Goal: Transaction & Acquisition: Purchase product/service

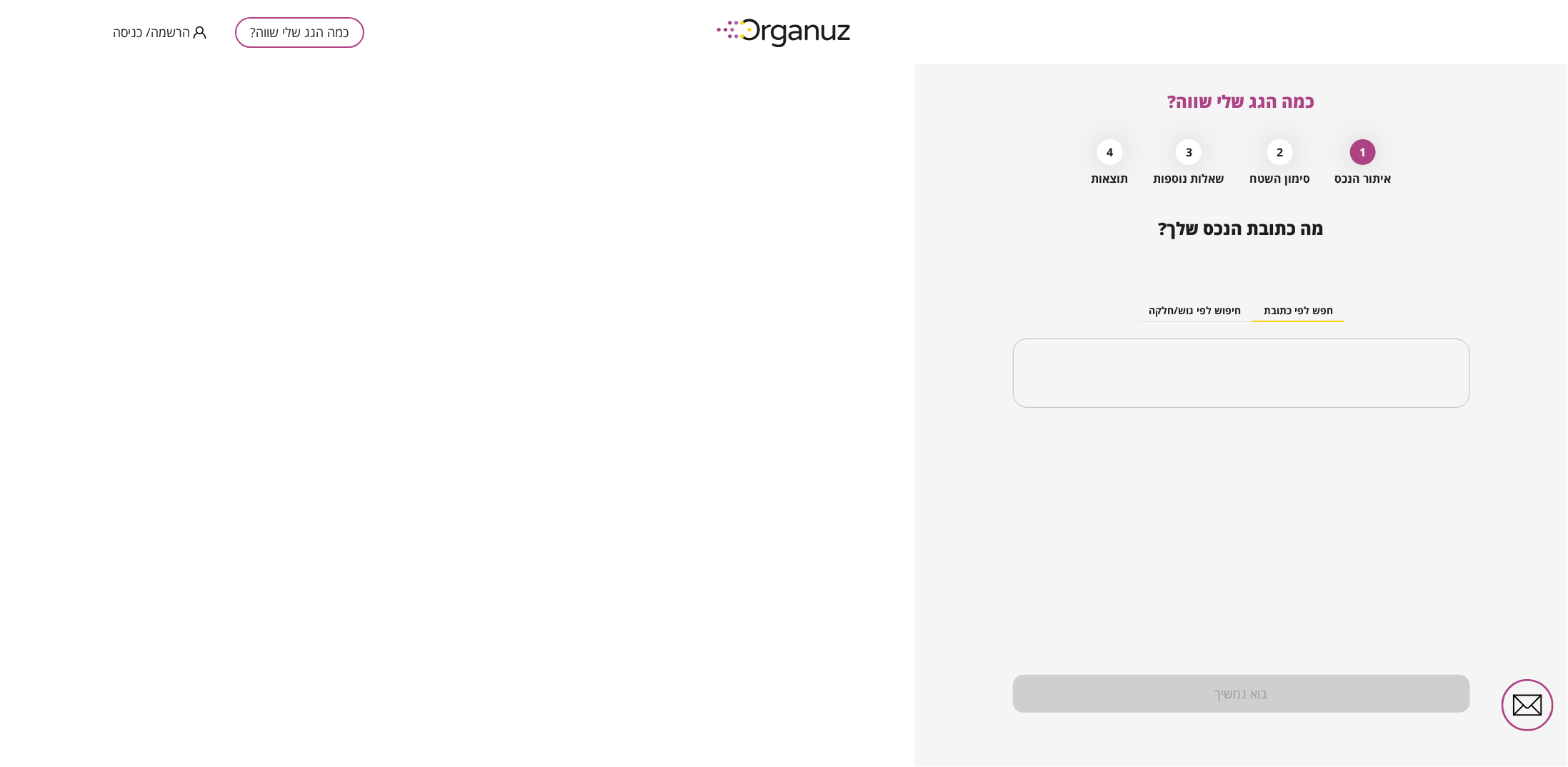
click at [140, 30] on span "הרשמה/ כניסה" at bounding box center [152, 32] width 78 height 14
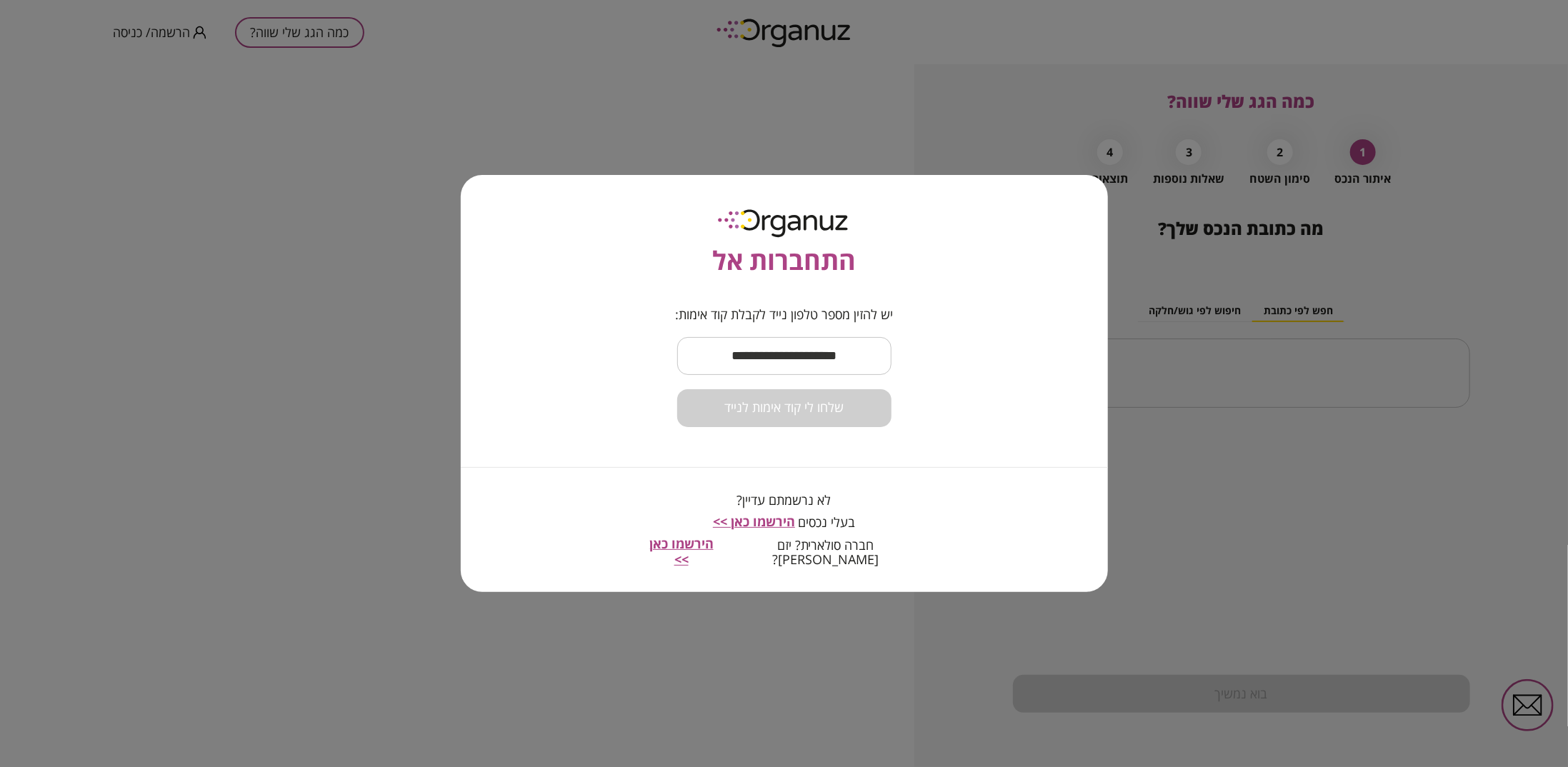
click at [765, 362] on input "text" at bounding box center [784, 356] width 214 height 42
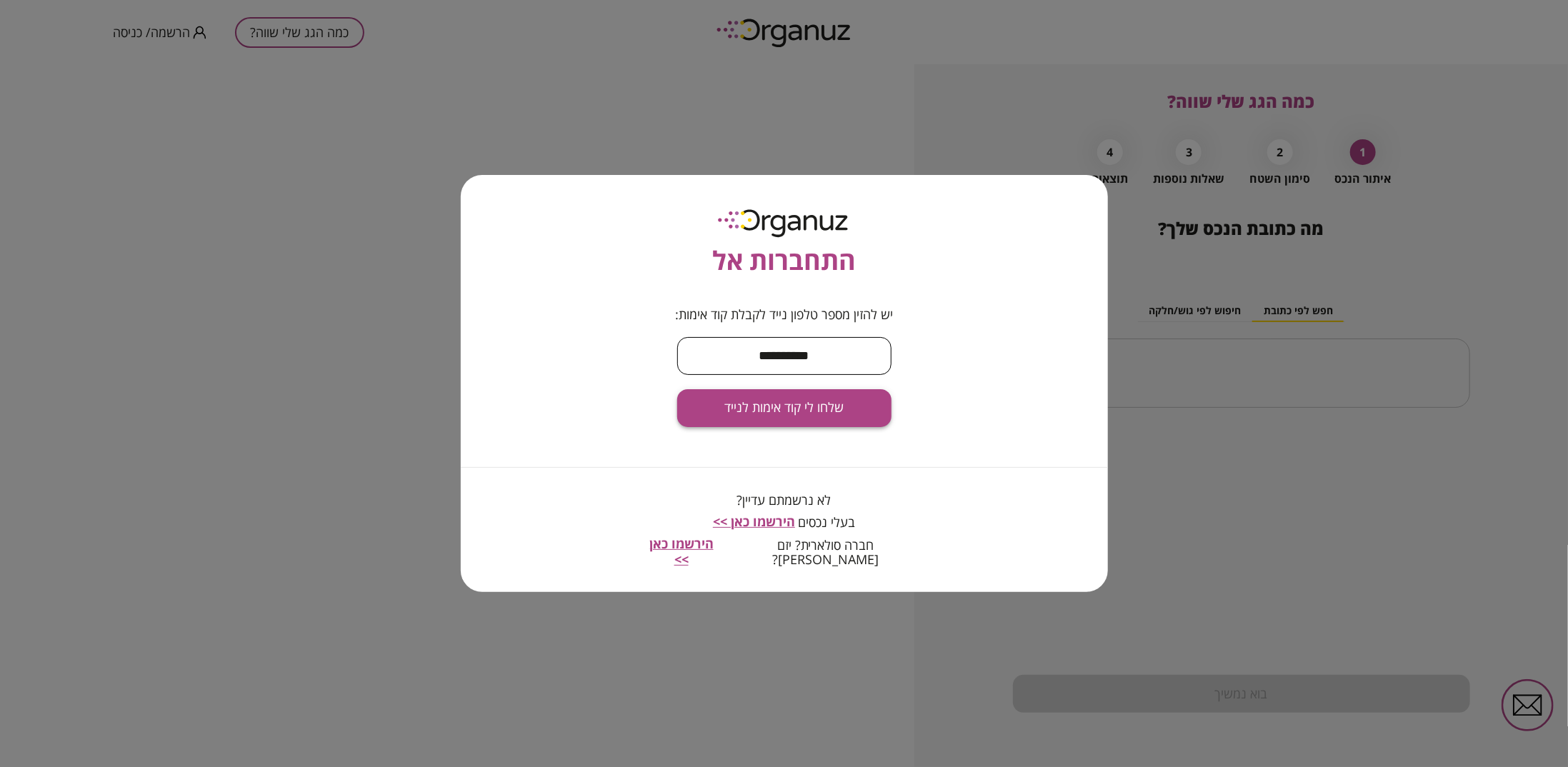
type input "**********"
click at [798, 415] on span "שלחו לי קוד אימות לנייד" at bounding box center [784, 407] width 119 height 16
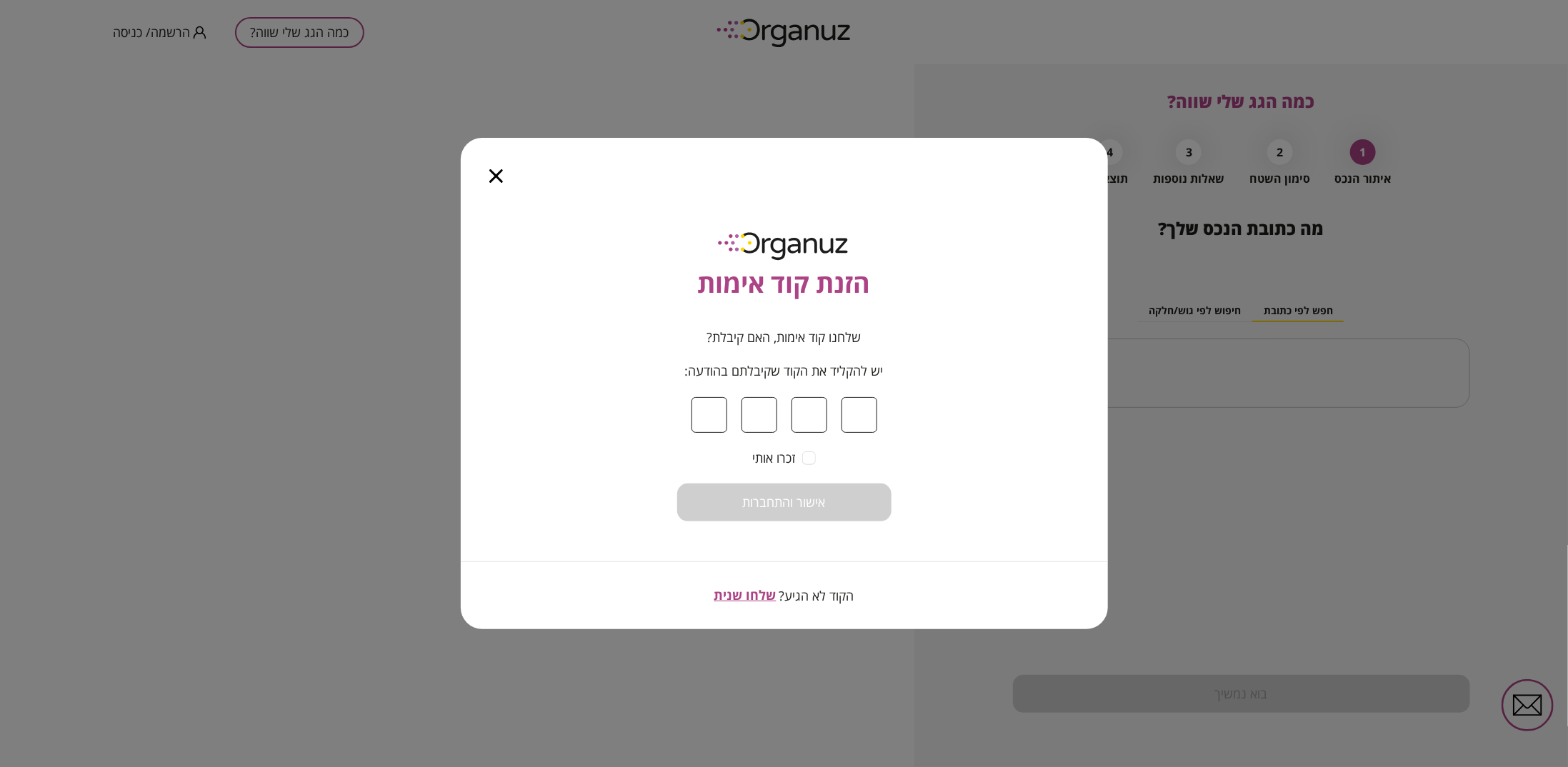
type input "*"
click at [767, 454] on span "זכרו אותי" at bounding box center [774, 458] width 43 height 16
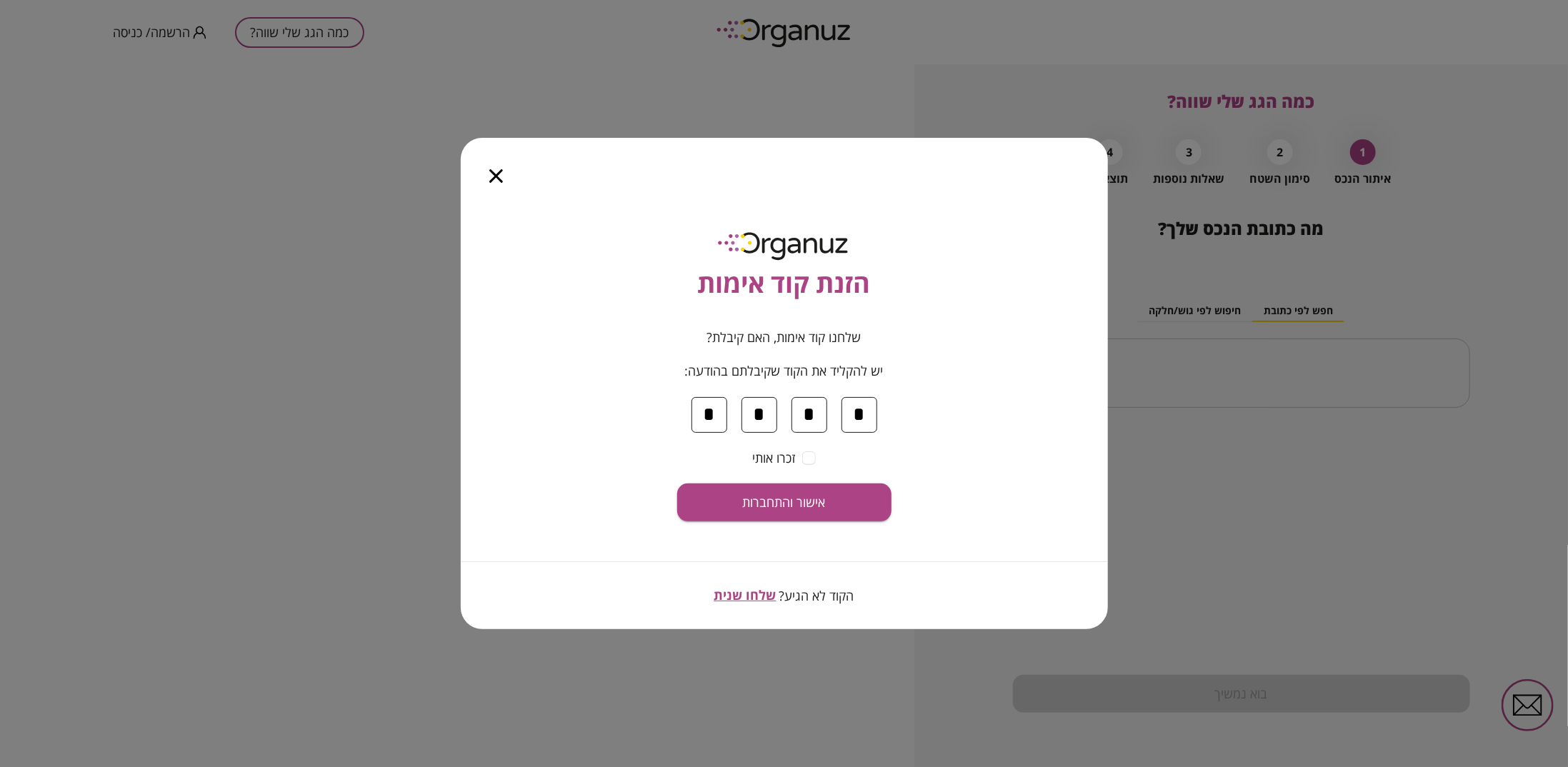
click at [767, 456] on span "זכרו אותי" at bounding box center [774, 458] width 43 height 16
click at [800, 500] on span "אישור והתחברות" at bounding box center [784, 502] width 83 height 16
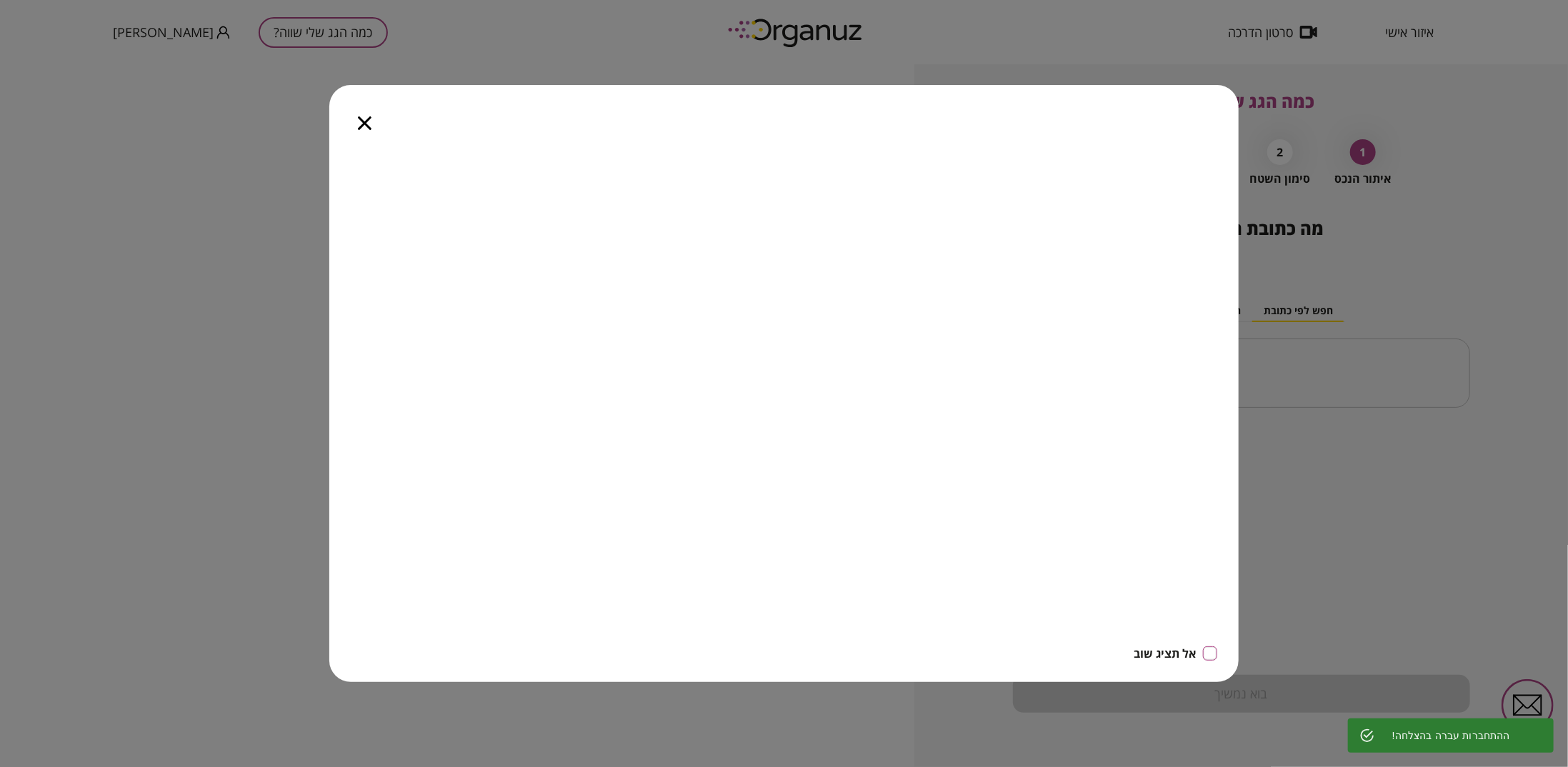
click at [363, 122] on icon "button" at bounding box center [365, 123] width 14 height 14
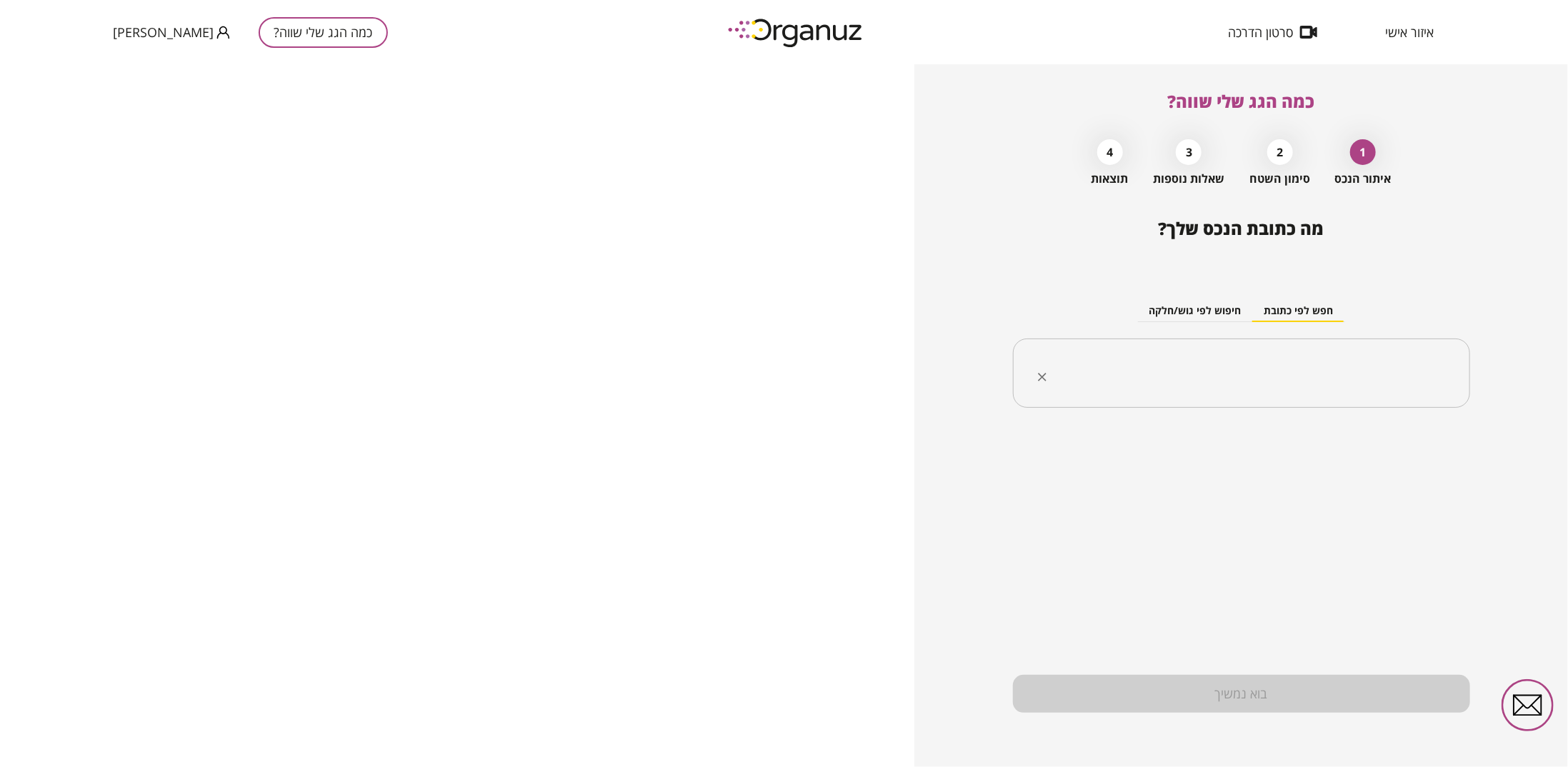
click at [1242, 386] on input "text" at bounding box center [1246, 373] width 412 height 36
click at [1408, 26] on span "איזור אישי" at bounding box center [1409, 32] width 49 height 14
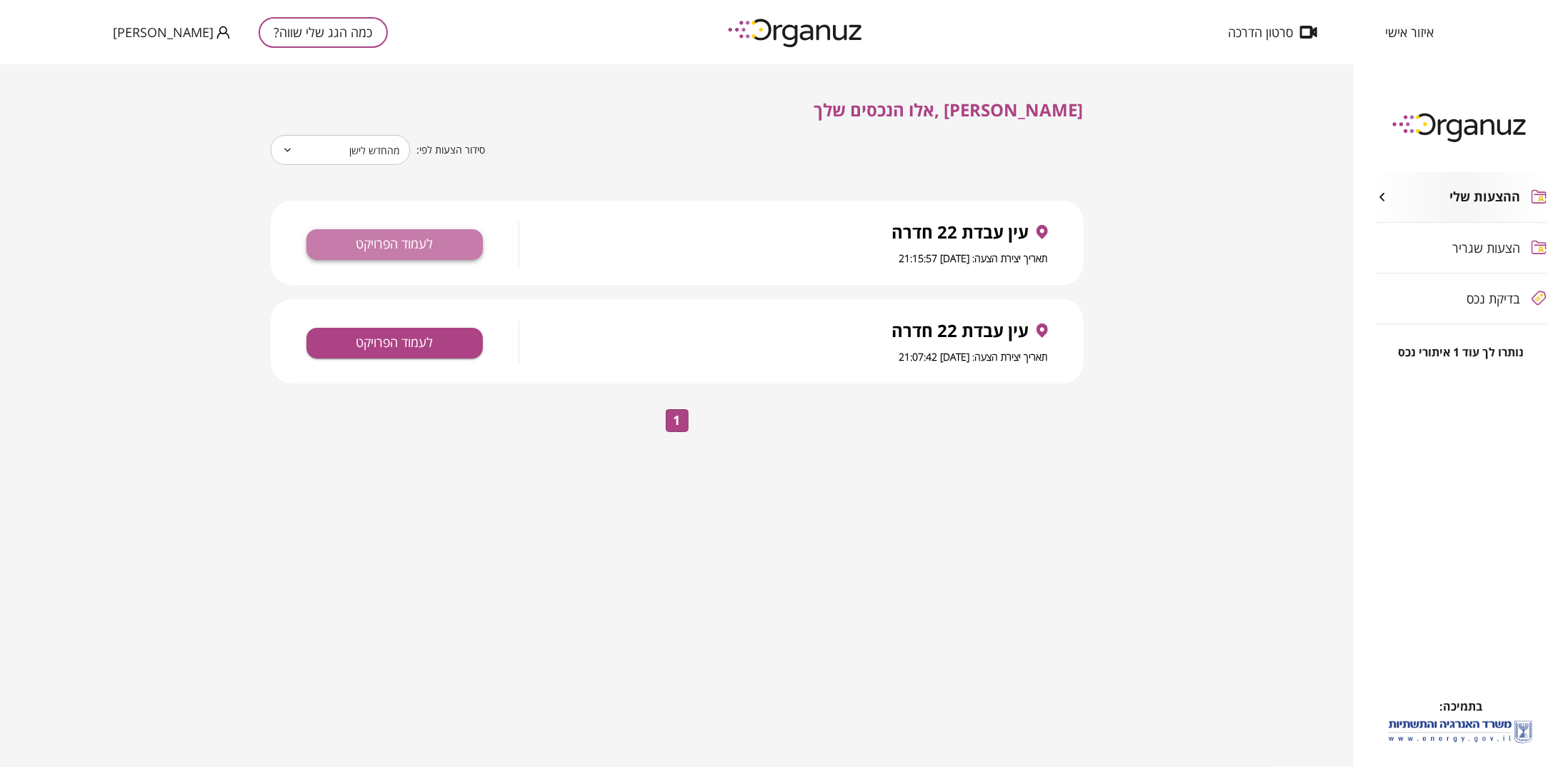
click at [433, 248] on button "לעמוד הפרויקט" at bounding box center [394, 245] width 176 height 30
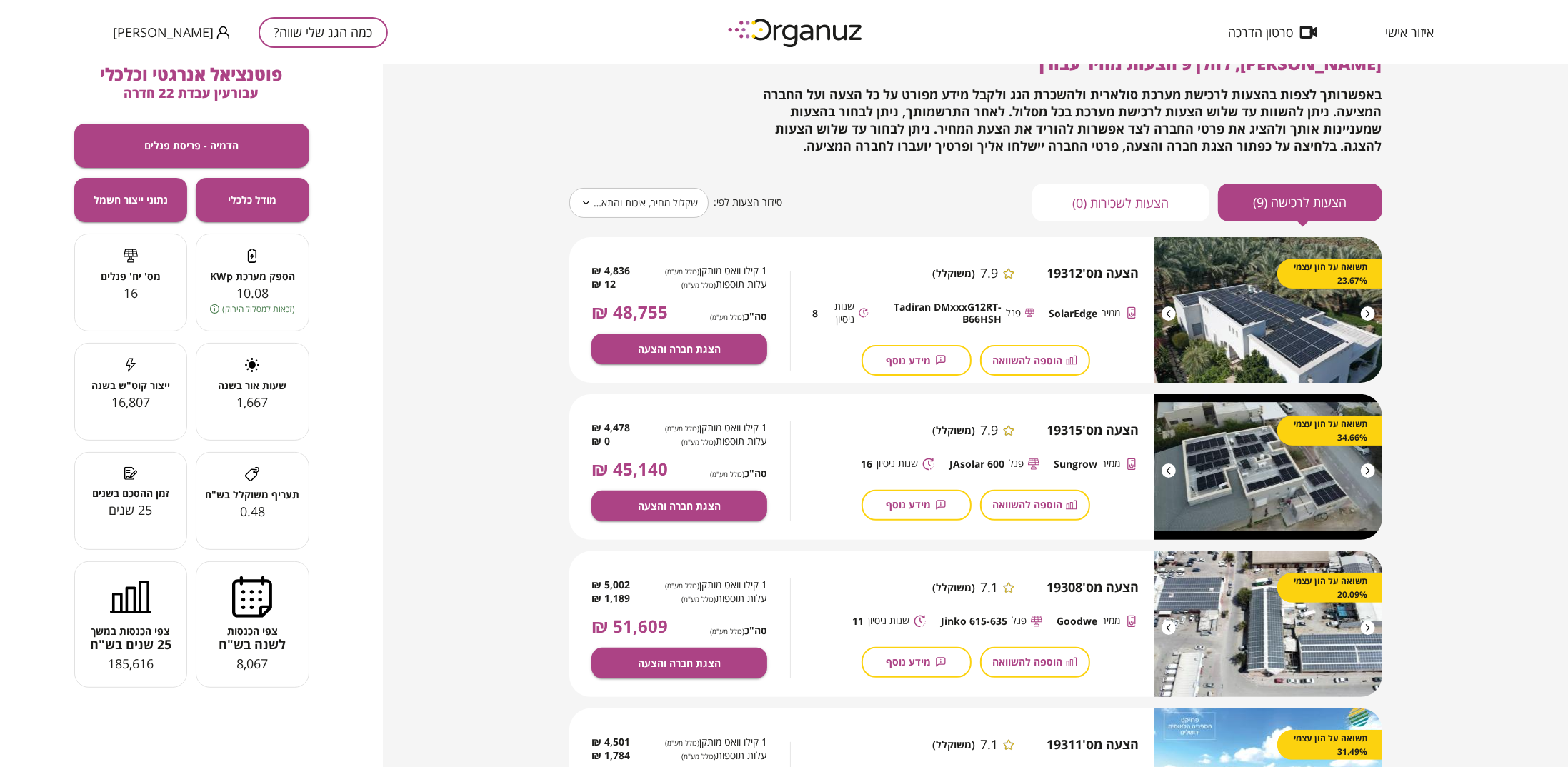
scroll to position [27, 0]
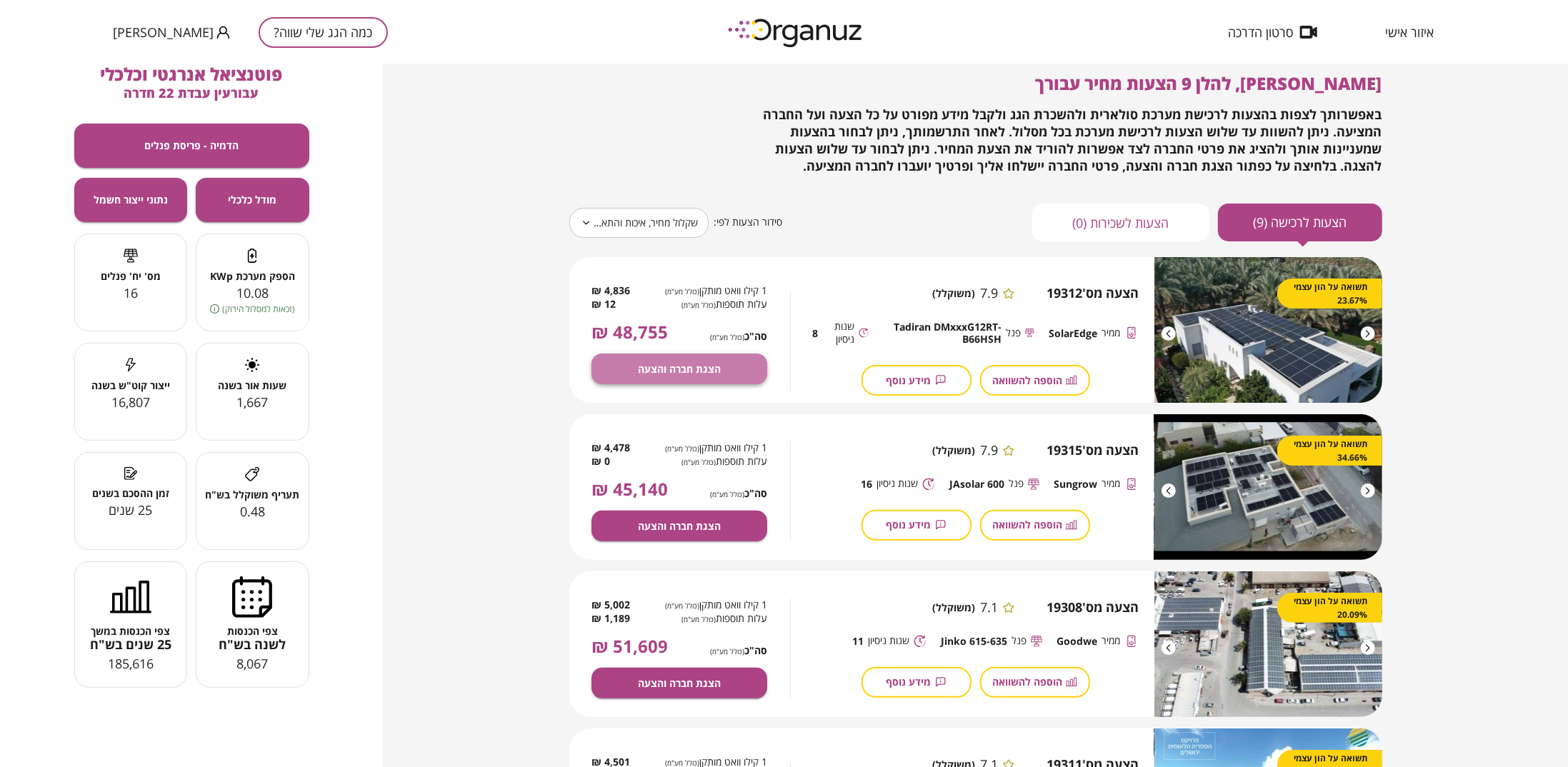
click at [702, 371] on span "הצגת חברה והצעה" at bounding box center [679, 369] width 83 height 12
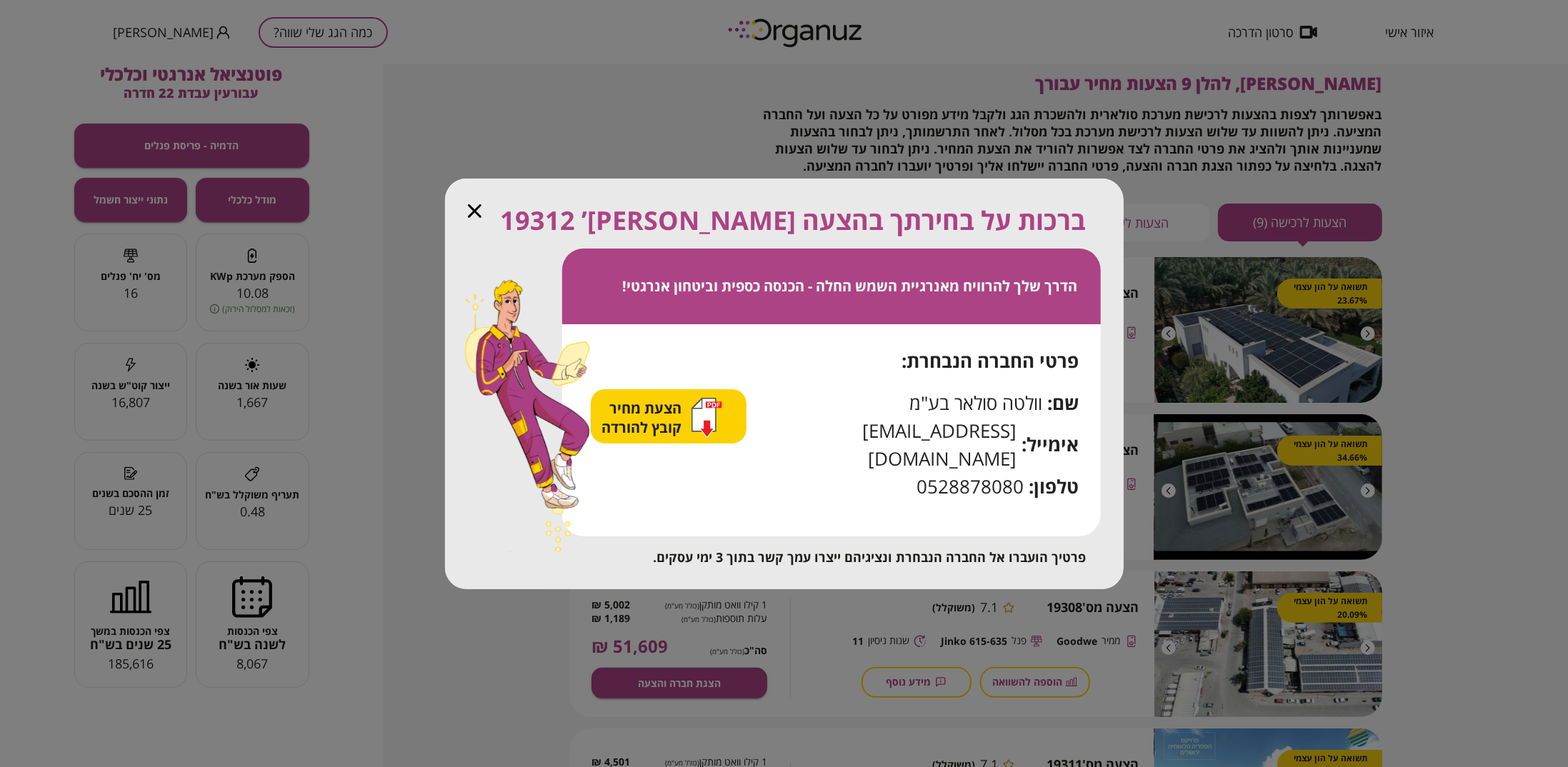
click at [468, 218] on icon "button" at bounding box center [475, 211] width 14 height 14
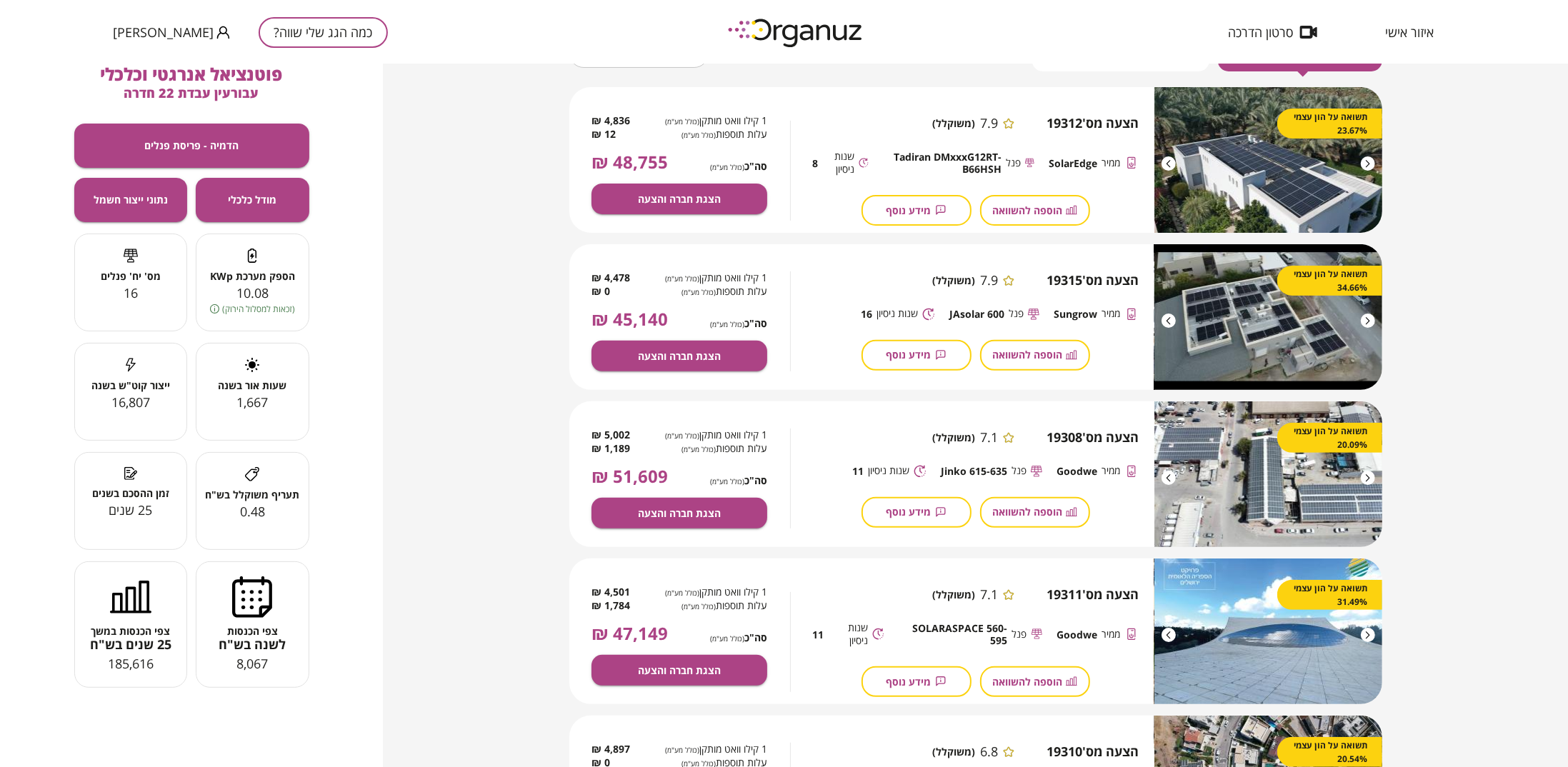
scroll to position [241, 0]
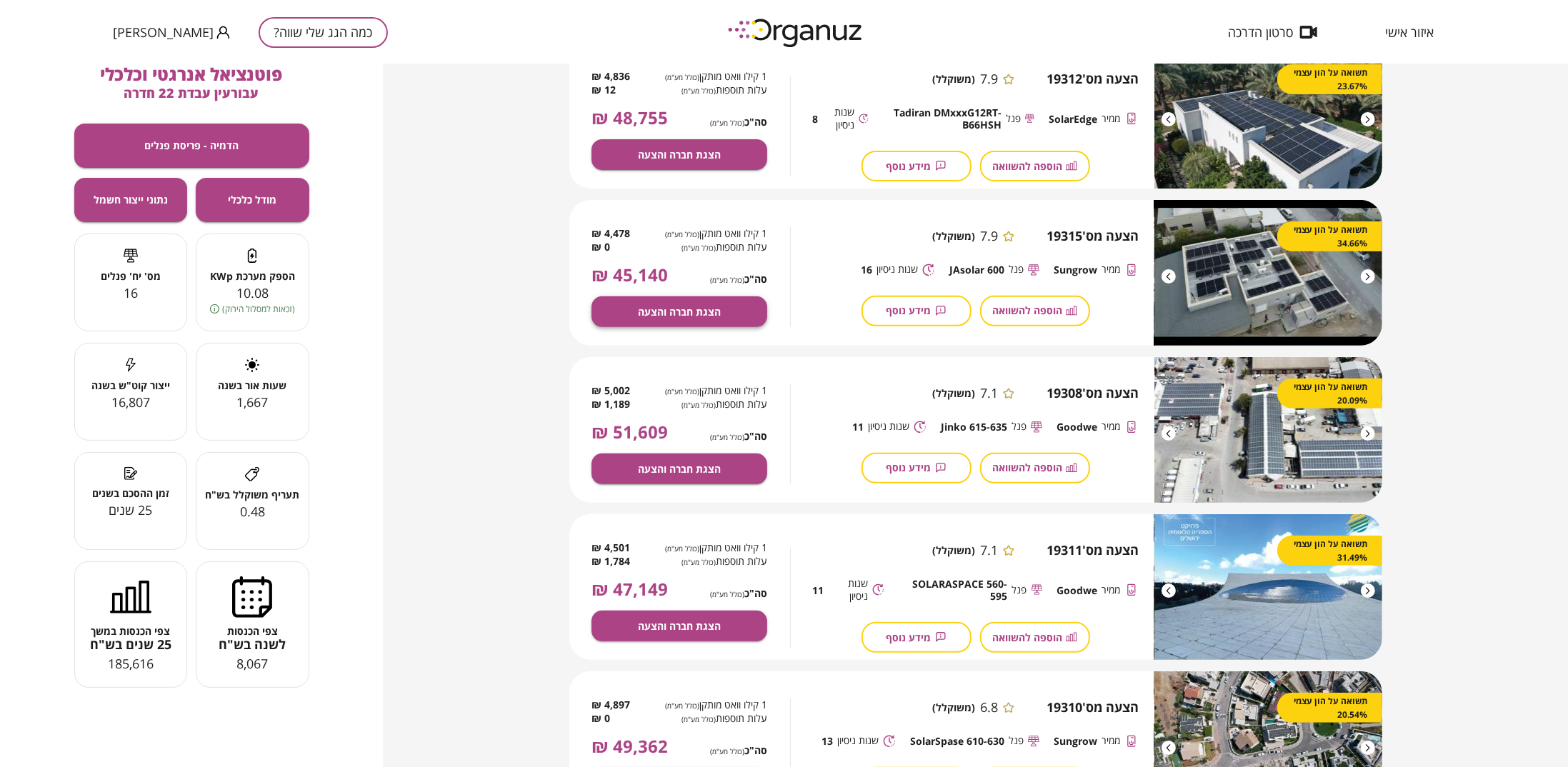
click at [685, 308] on span "הצגת חברה והצעה" at bounding box center [679, 312] width 83 height 12
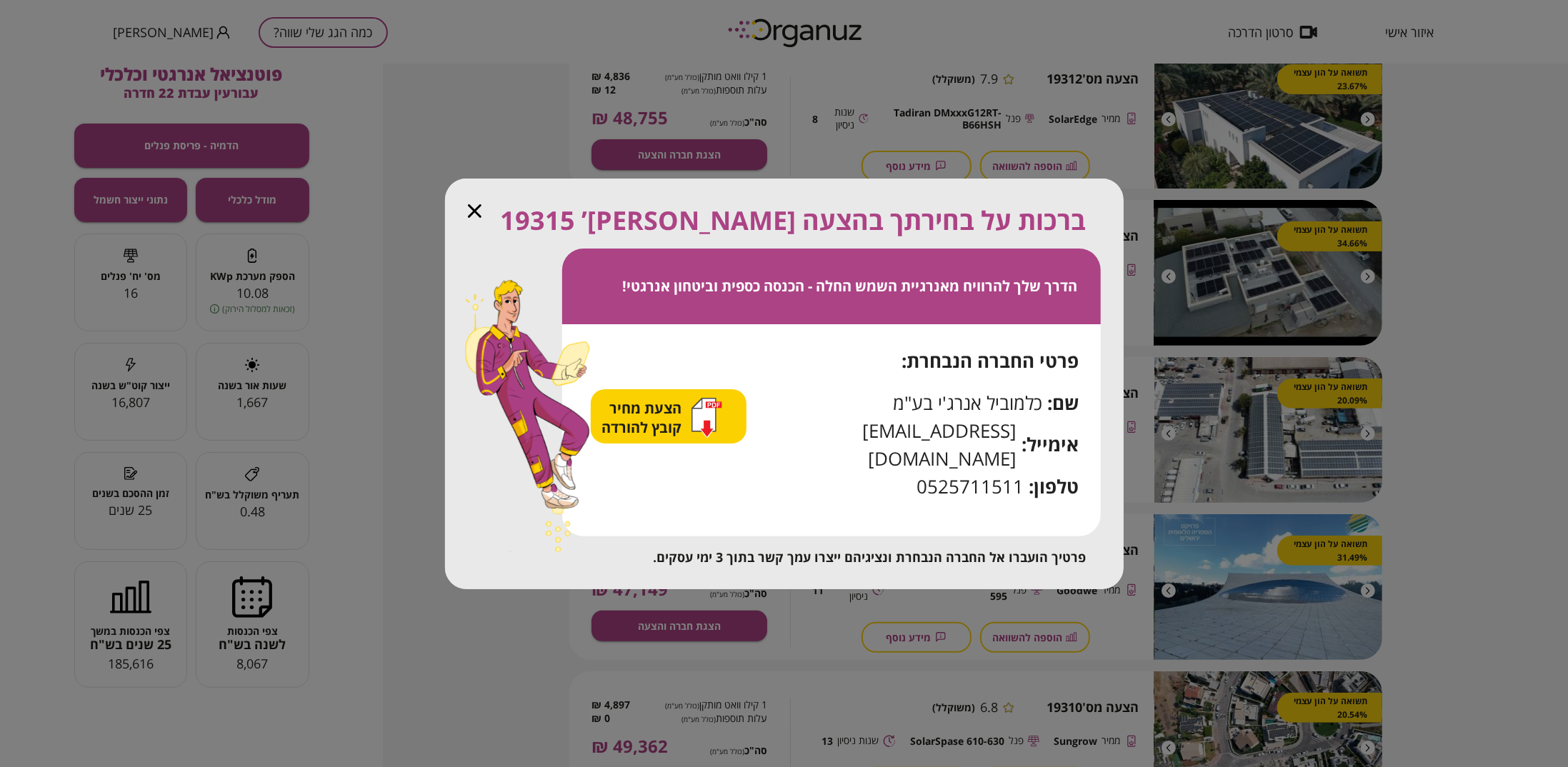
click at [470, 218] on icon "button" at bounding box center [475, 211] width 14 height 14
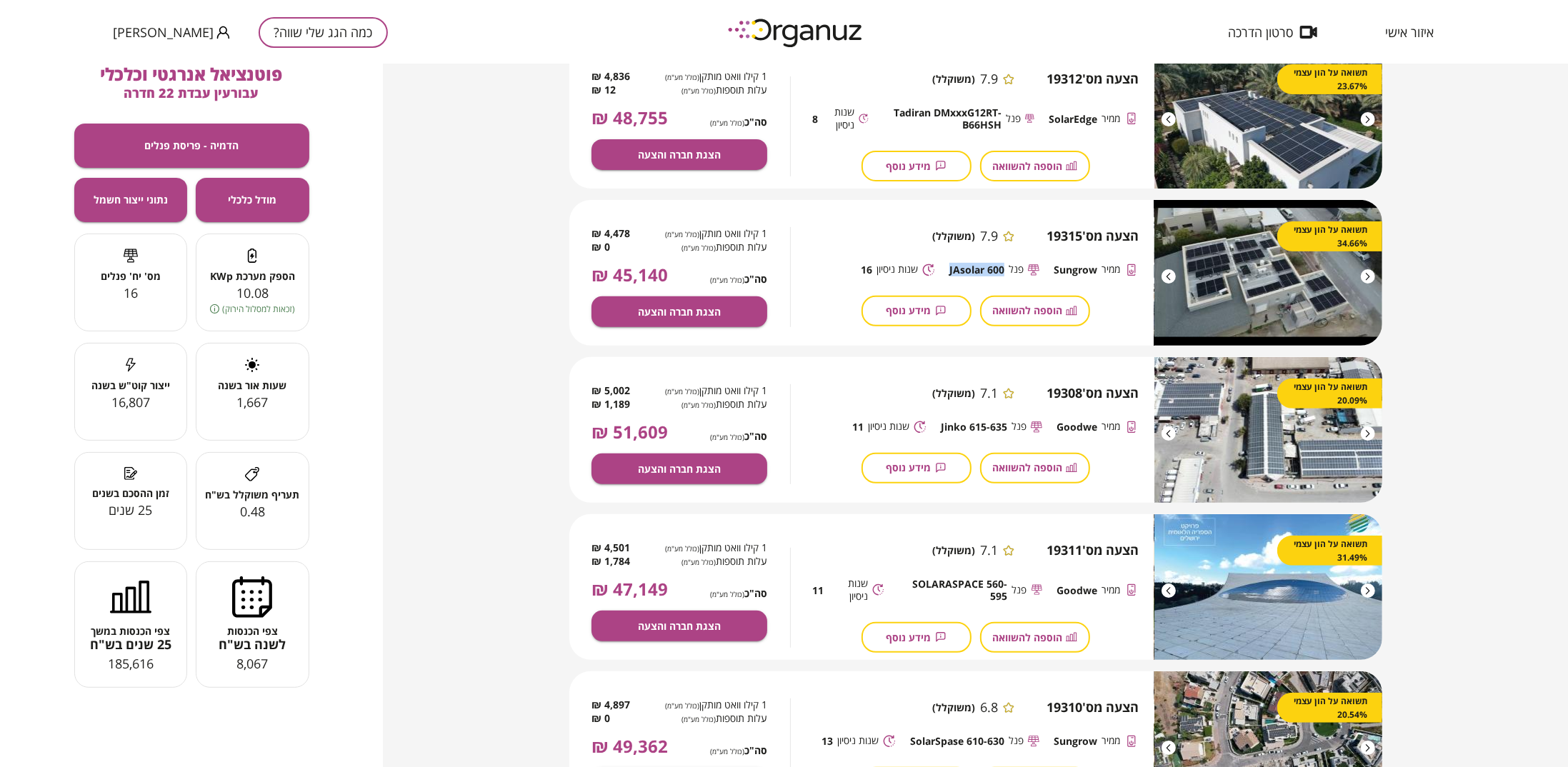
drag, startPoint x: 946, startPoint y: 271, endPoint x: 1005, endPoint y: 272, distance: 59.0
click at [1005, 272] on div "[PERSON_NAME] JAsolar 600 שנות ניסיון 16" at bounding box center [976, 270] width 327 height 14
copy span "JAsolar 600"
click at [1064, 272] on span "Sungrow" at bounding box center [1075, 270] width 43 height 12
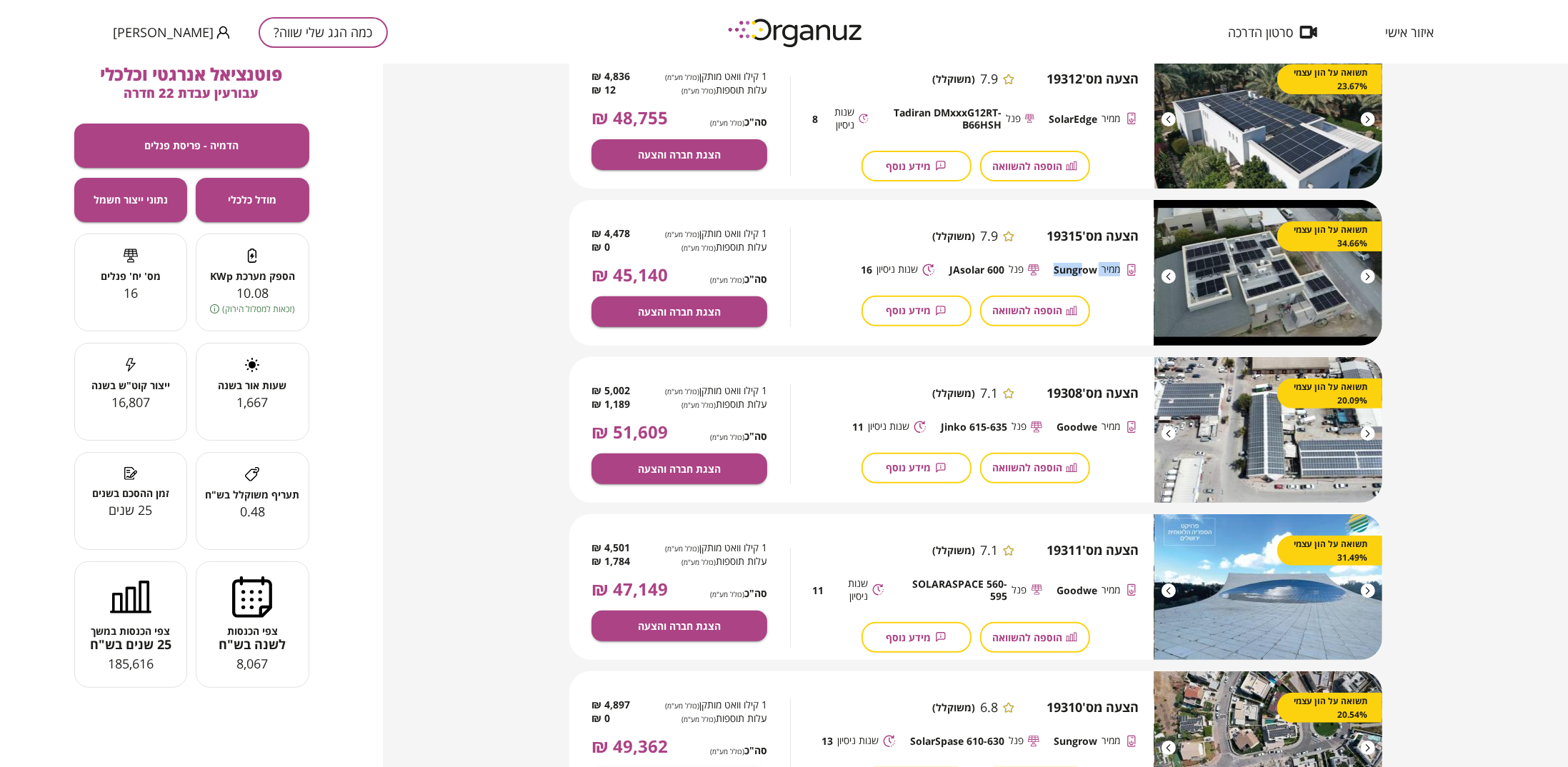
drag, startPoint x: 1119, startPoint y: 268, endPoint x: 1080, endPoint y: 270, distance: 39.1
click at [1080, 270] on div "[PERSON_NAME]" at bounding box center [1096, 270] width 85 height 14
click at [1070, 274] on span "Sungrow" at bounding box center [1075, 270] width 43 height 12
drag, startPoint x: 1045, startPoint y: 267, endPoint x: 1136, endPoint y: 271, distance: 91.1
click at [1136, 271] on div "[PERSON_NAME] JAsolar 600 שנות ניסיון 16" at bounding box center [976, 270] width 327 height 14
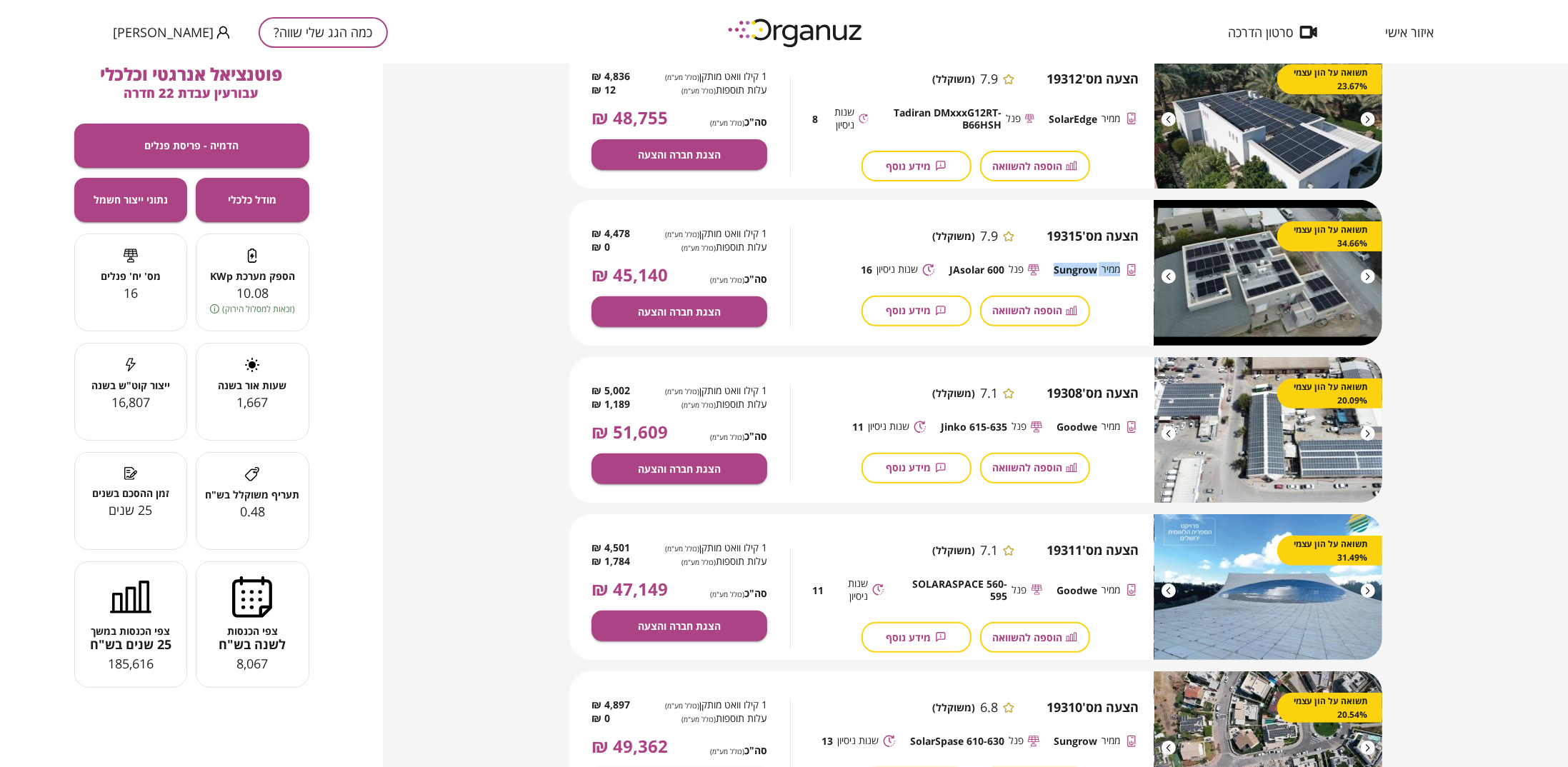
copy div "[PERSON_NAME]"
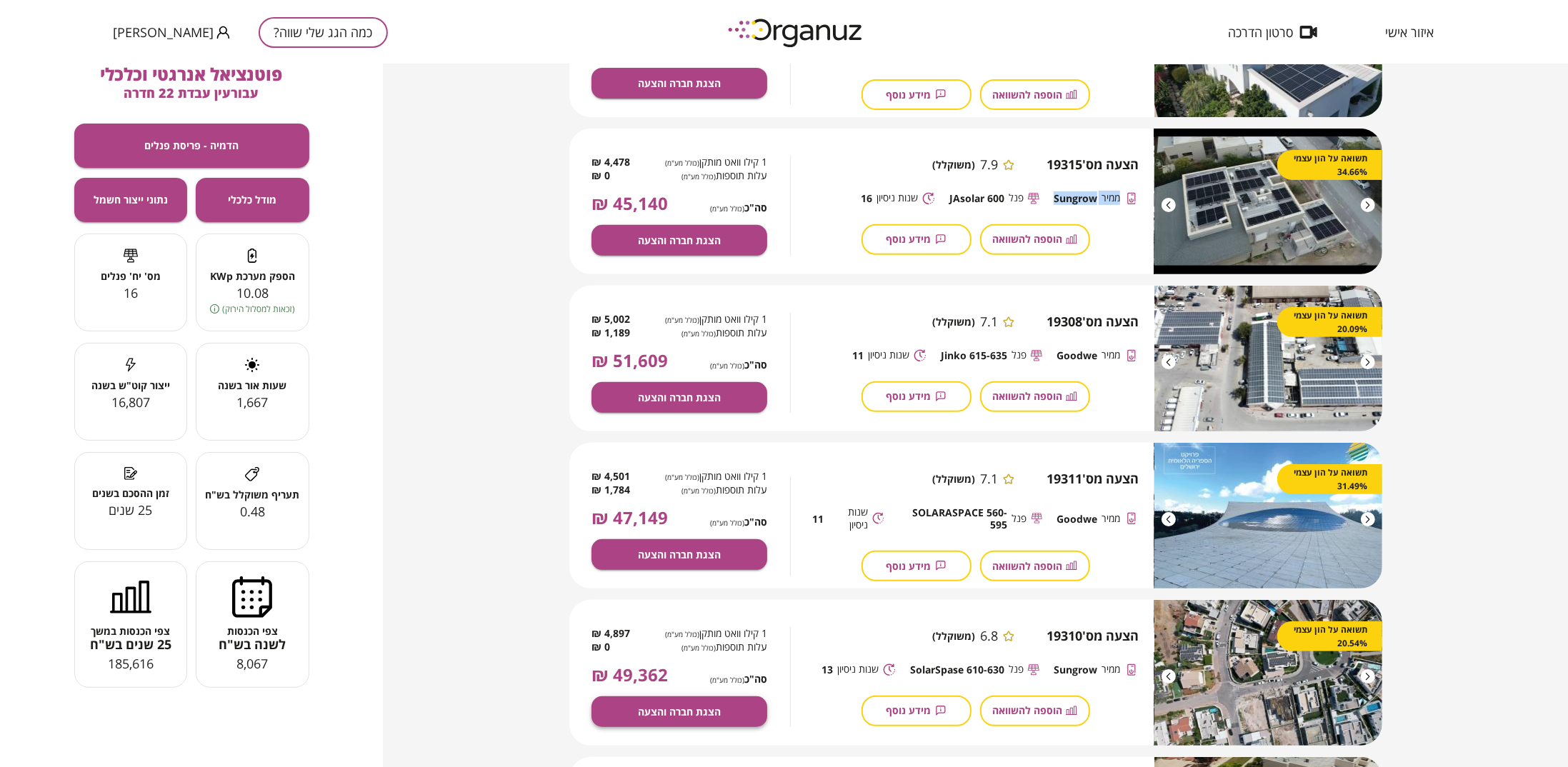
scroll to position [0, 0]
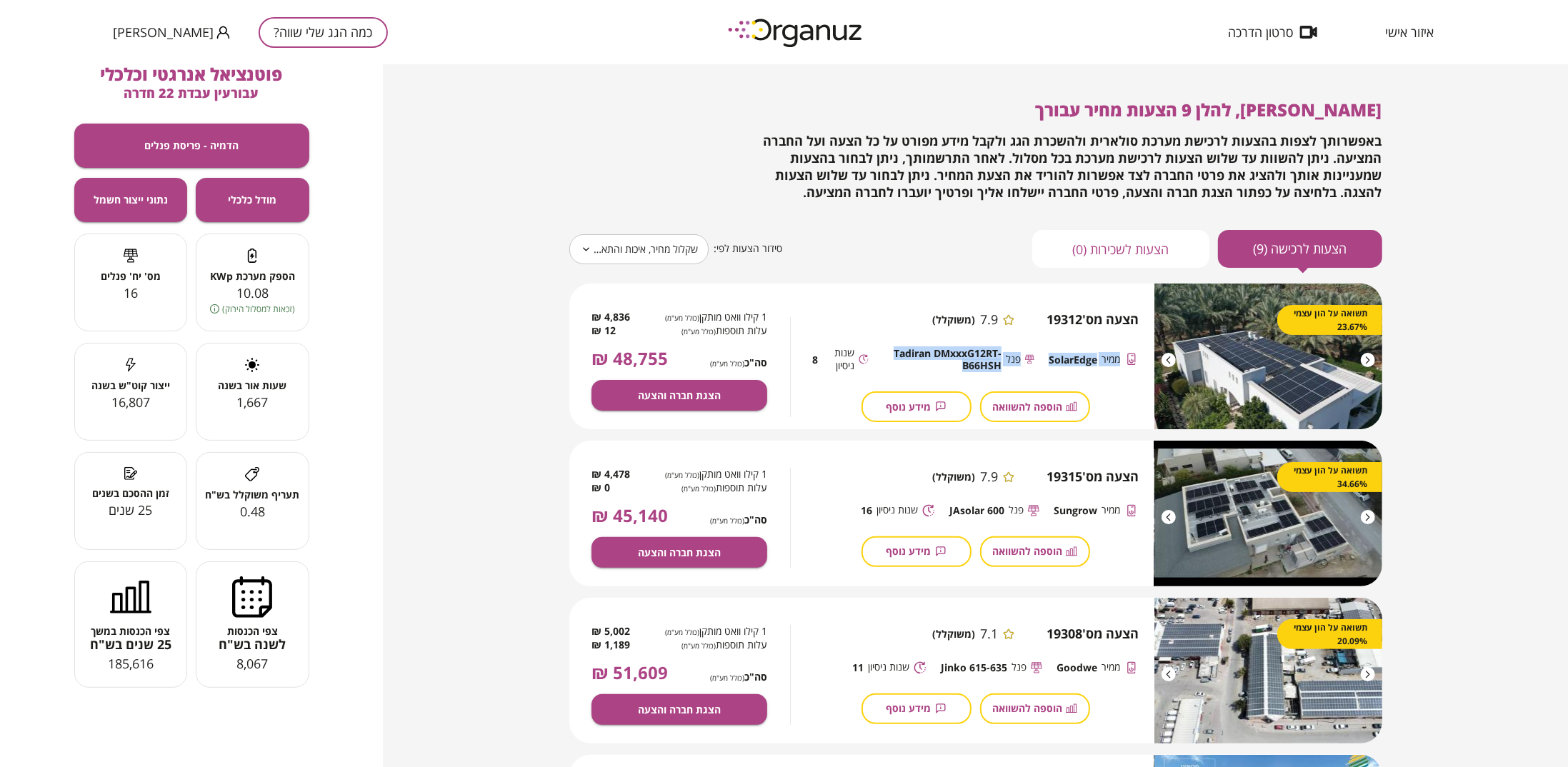
drag, startPoint x: 961, startPoint y: 365, endPoint x: 1121, endPoint y: 357, distance: 160.2
click at [1121, 357] on div "ממיר SolarEdge פנל Tadiran DMxxxG12RT-B66HSH שנות ניסיון 8" at bounding box center [976, 360] width 327 height 27
copy div "ממיר SolarEdge פנל Tadiran DMxxxG12RT-B66HSH"
